Goal: Task Accomplishment & Management: Use online tool/utility

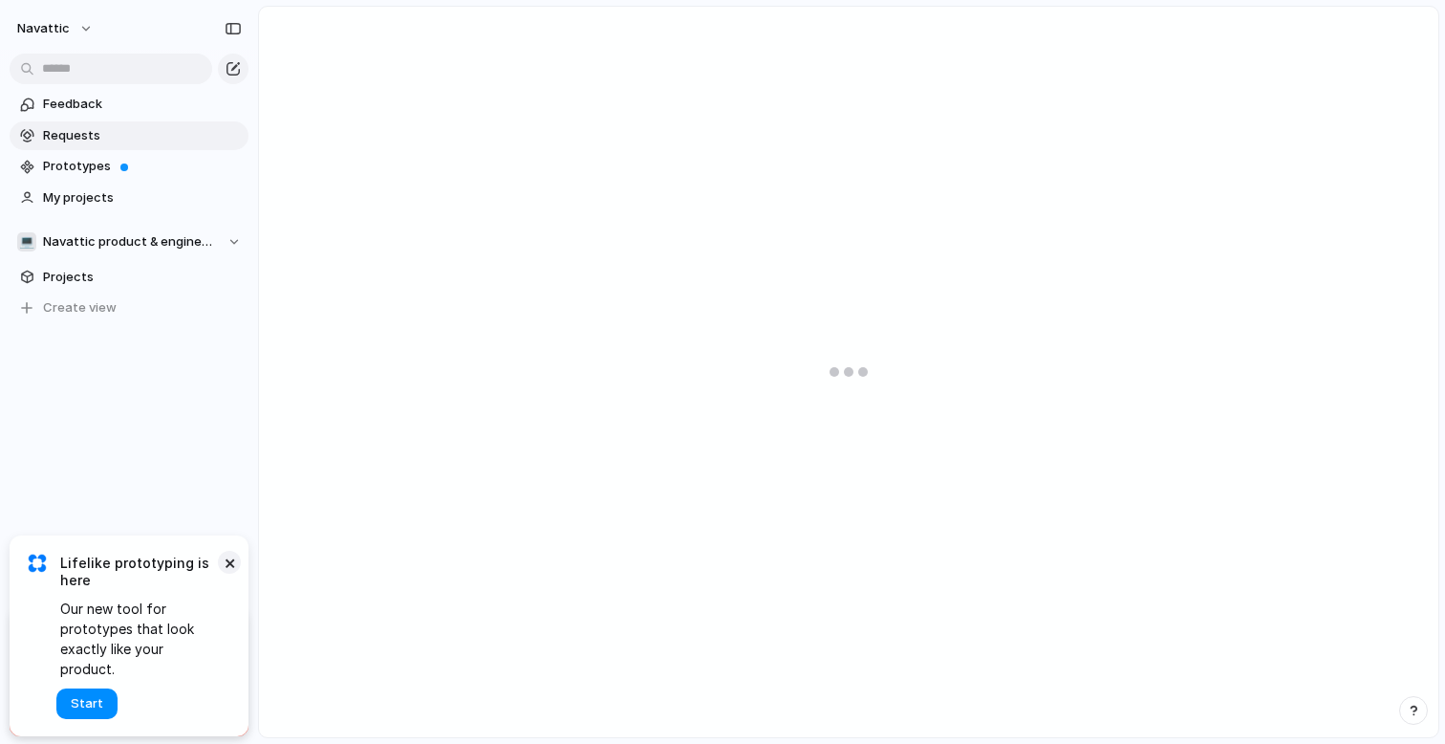
click at [236, 574] on button "×" at bounding box center [229, 562] width 23 height 23
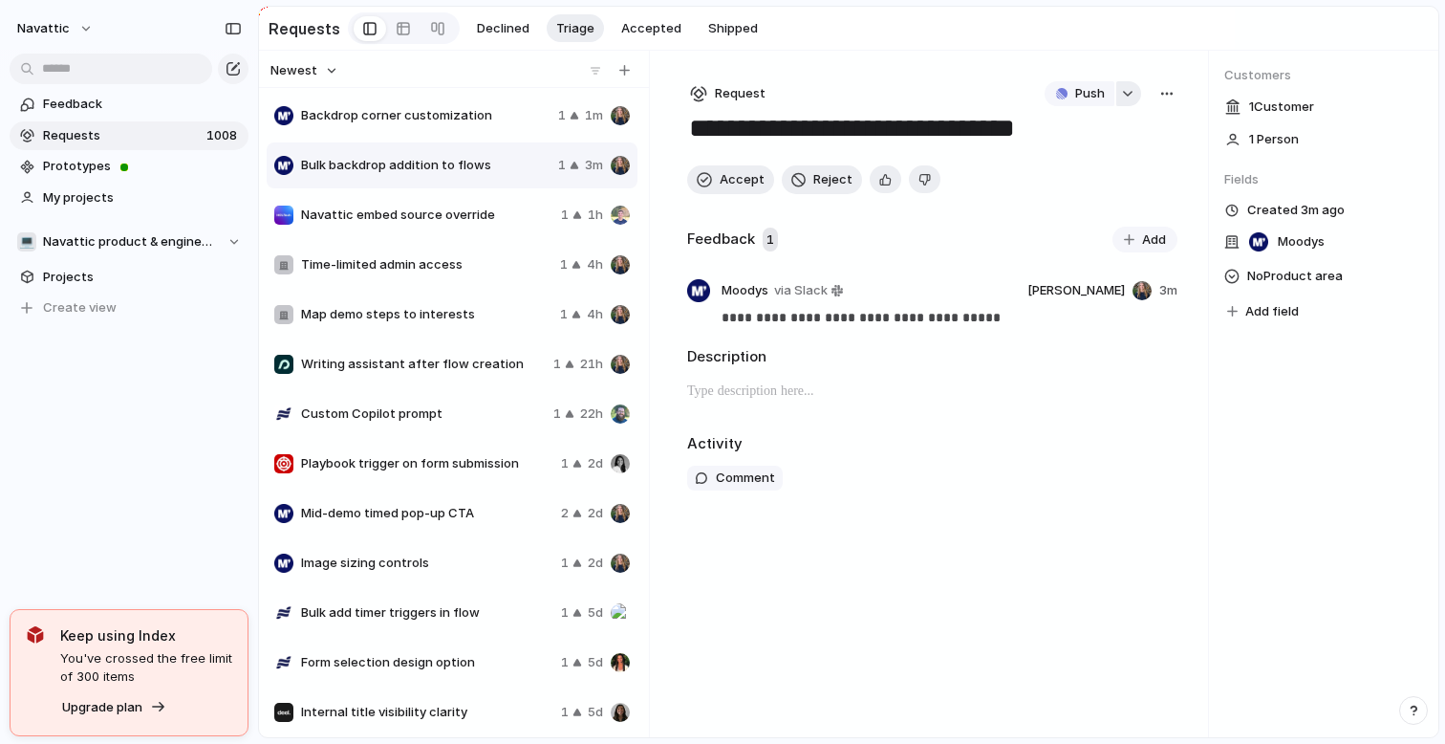
click at [1122, 94] on div "button" at bounding box center [1127, 94] width 13 height 8
type input "*********"
click at [1118, 213] on span "Bulk edit expansion" at bounding box center [1134, 211] width 117 height 19
